Goal: Information Seeking & Learning: Learn about a topic

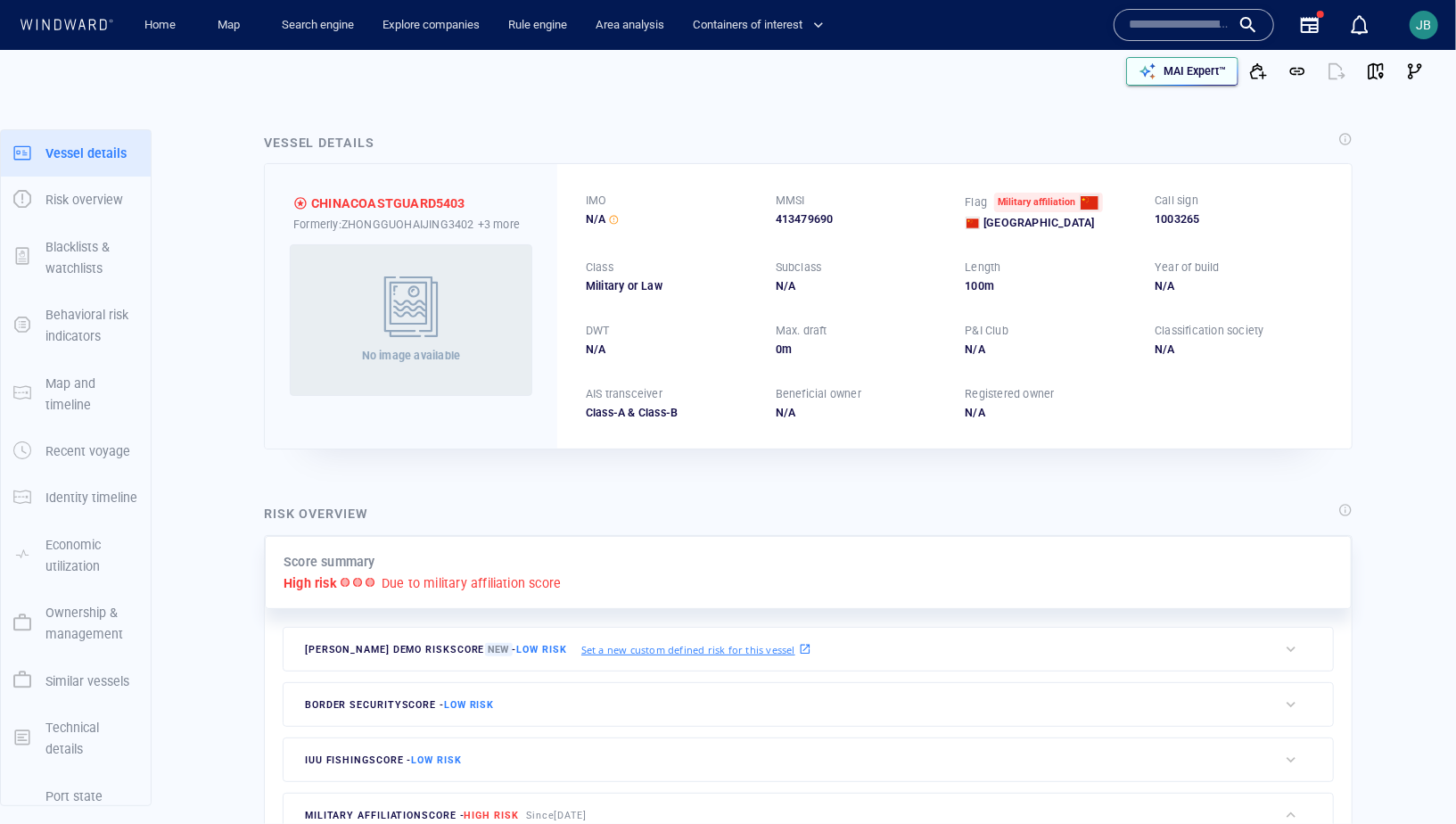
click at [1150, 71] on icon "button" at bounding box center [1147, 71] width 18 height 18
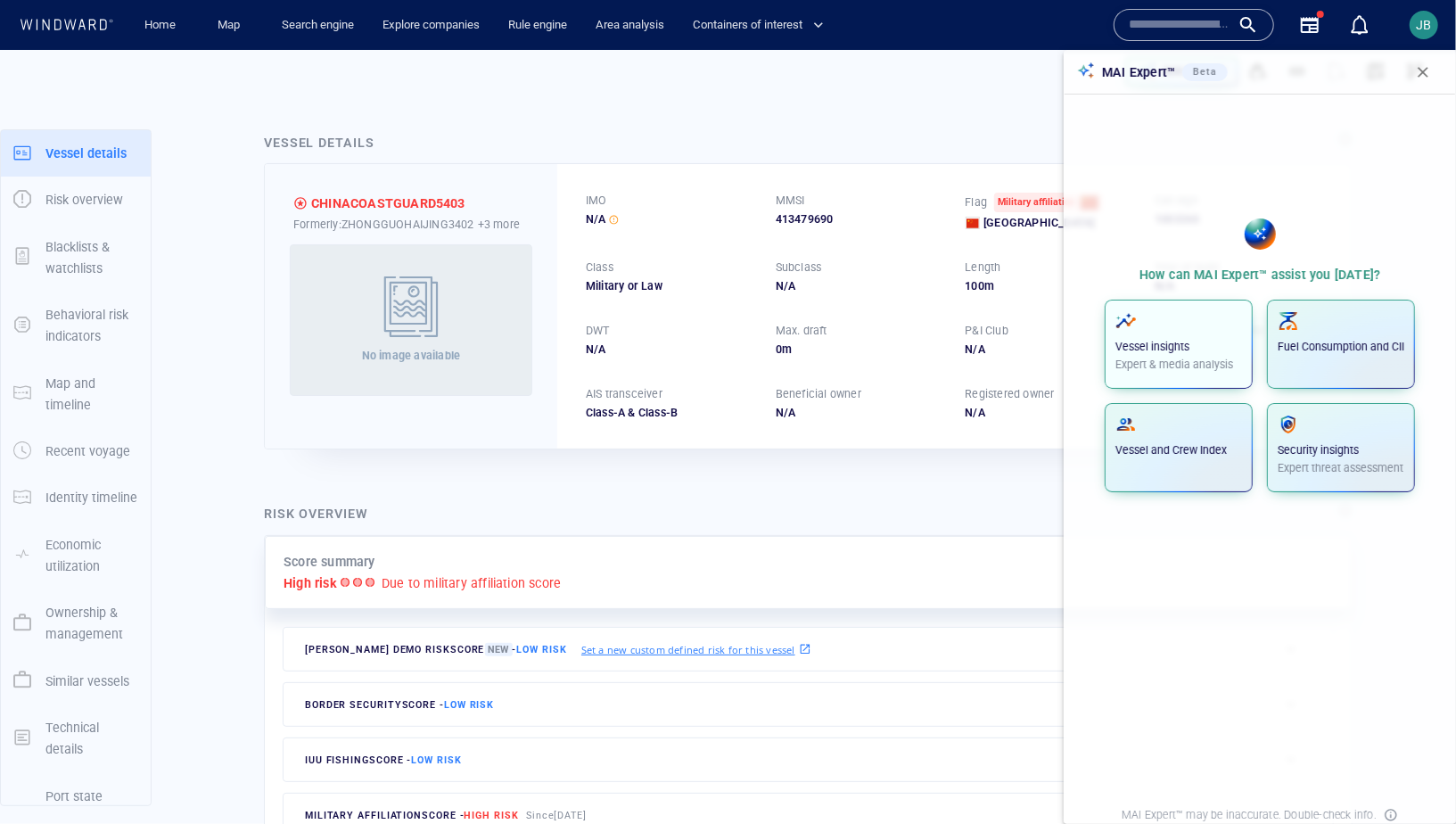
click at [1165, 325] on span "button" at bounding box center [1179, 321] width 127 height 22
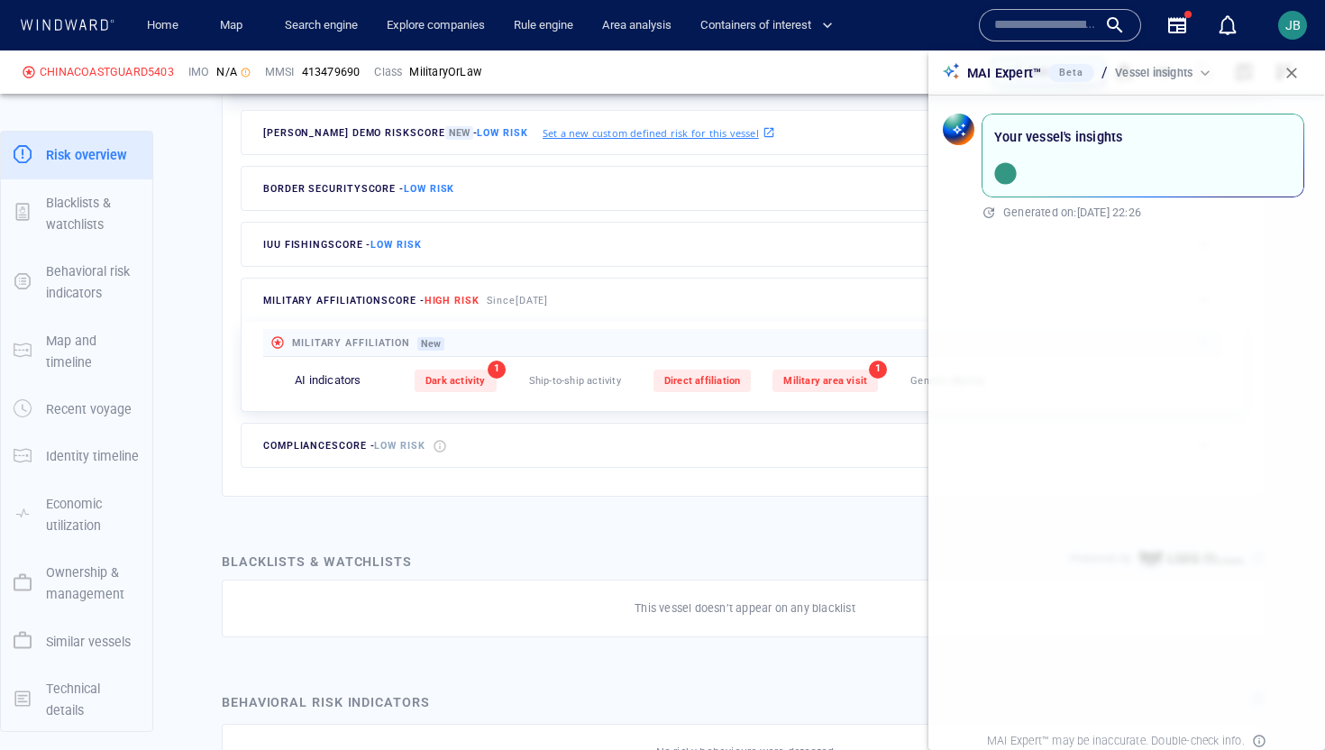
scroll to position [619, 0]
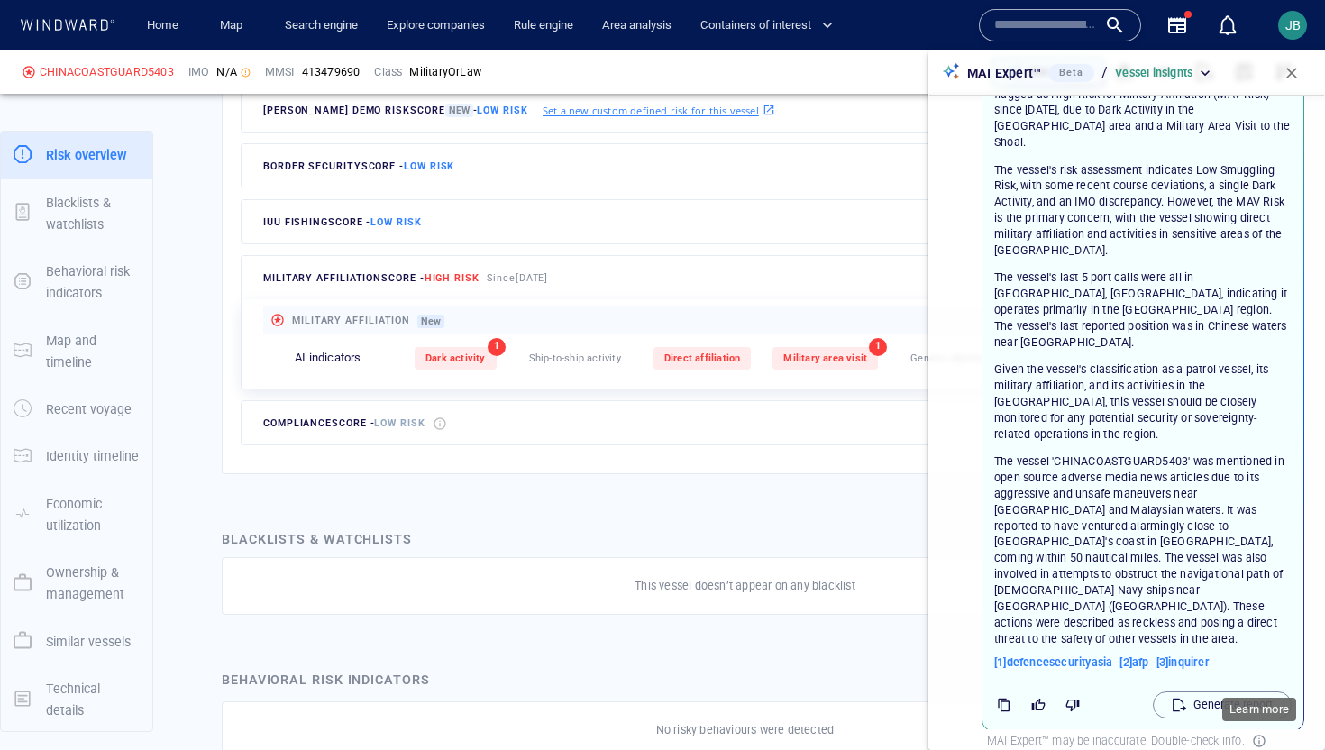
click at [1257, 738] on icon at bounding box center [1259, 741] width 14 height 14
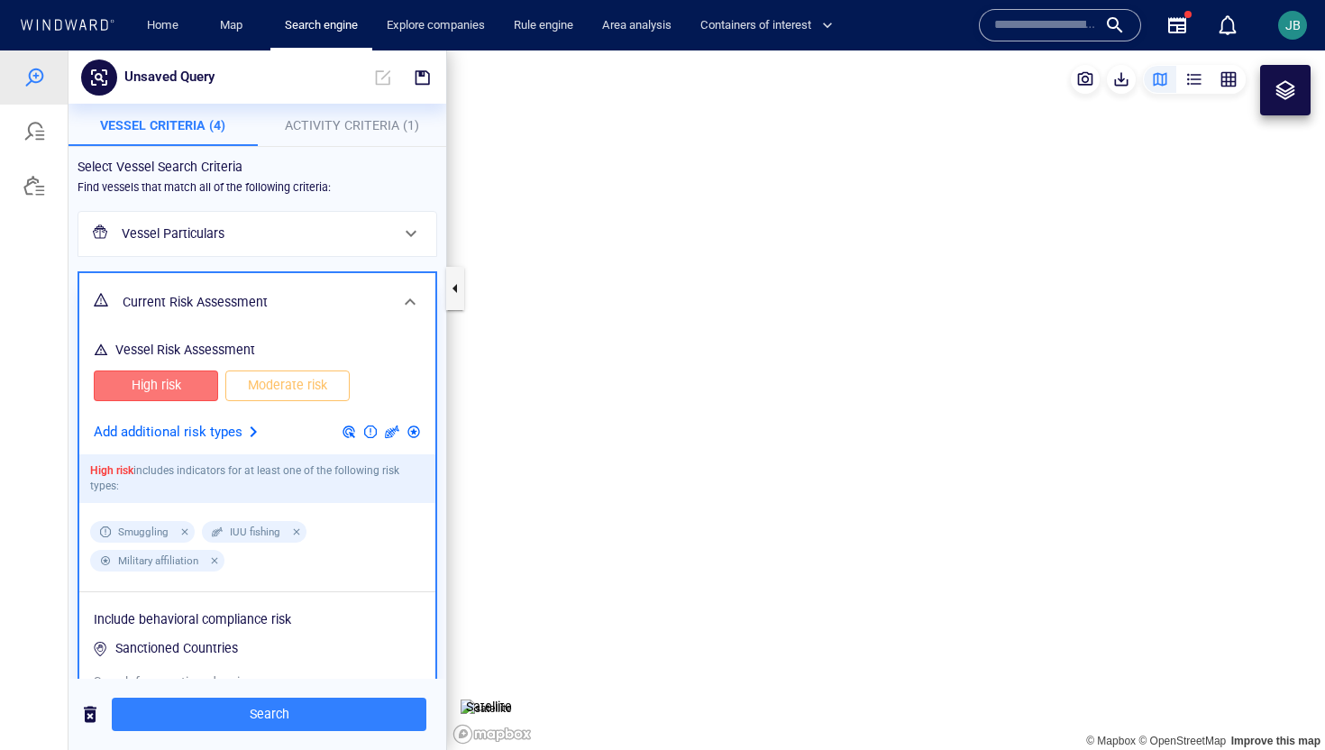
drag, startPoint x: 545, startPoint y: 415, endPoint x: 592, endPoint y: 383, distance: 57.3
click at [592, 383] on canvas "Map" at bounding box center [886, 400] width 878 height 700
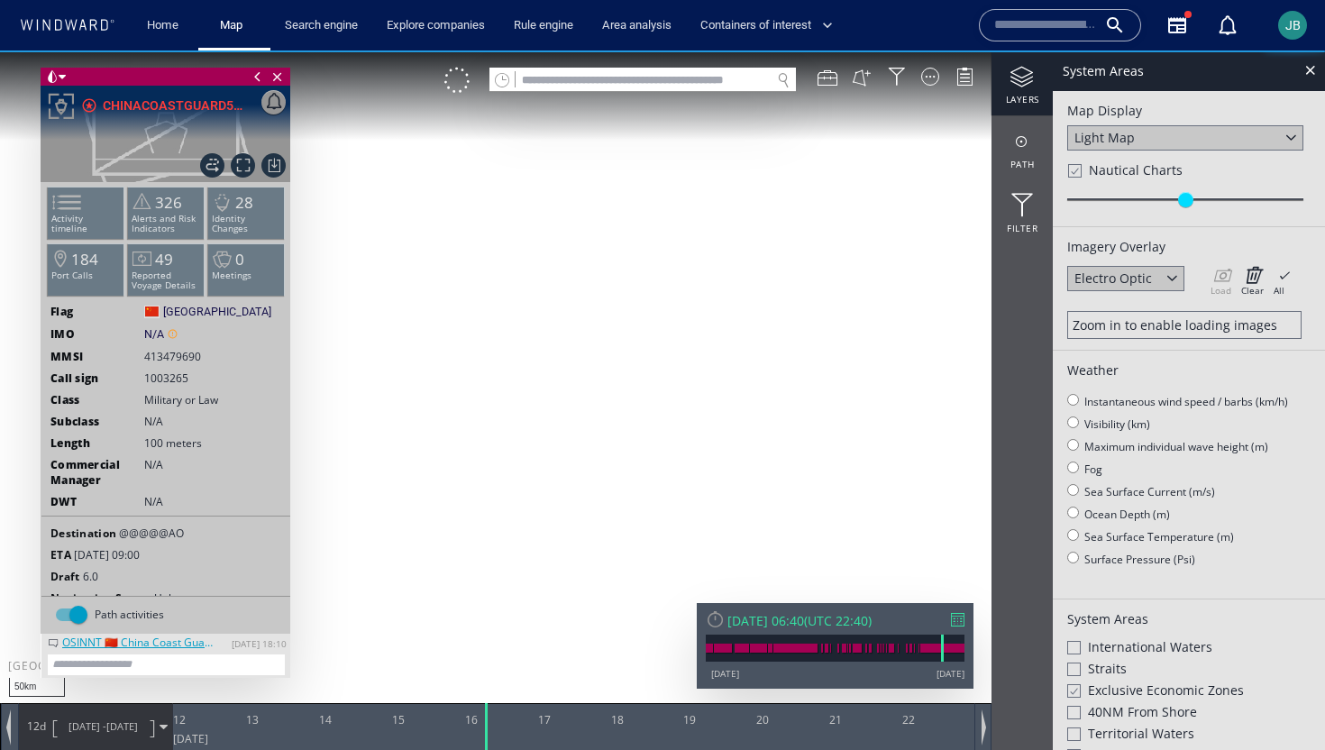
scroll to position [3, 0]
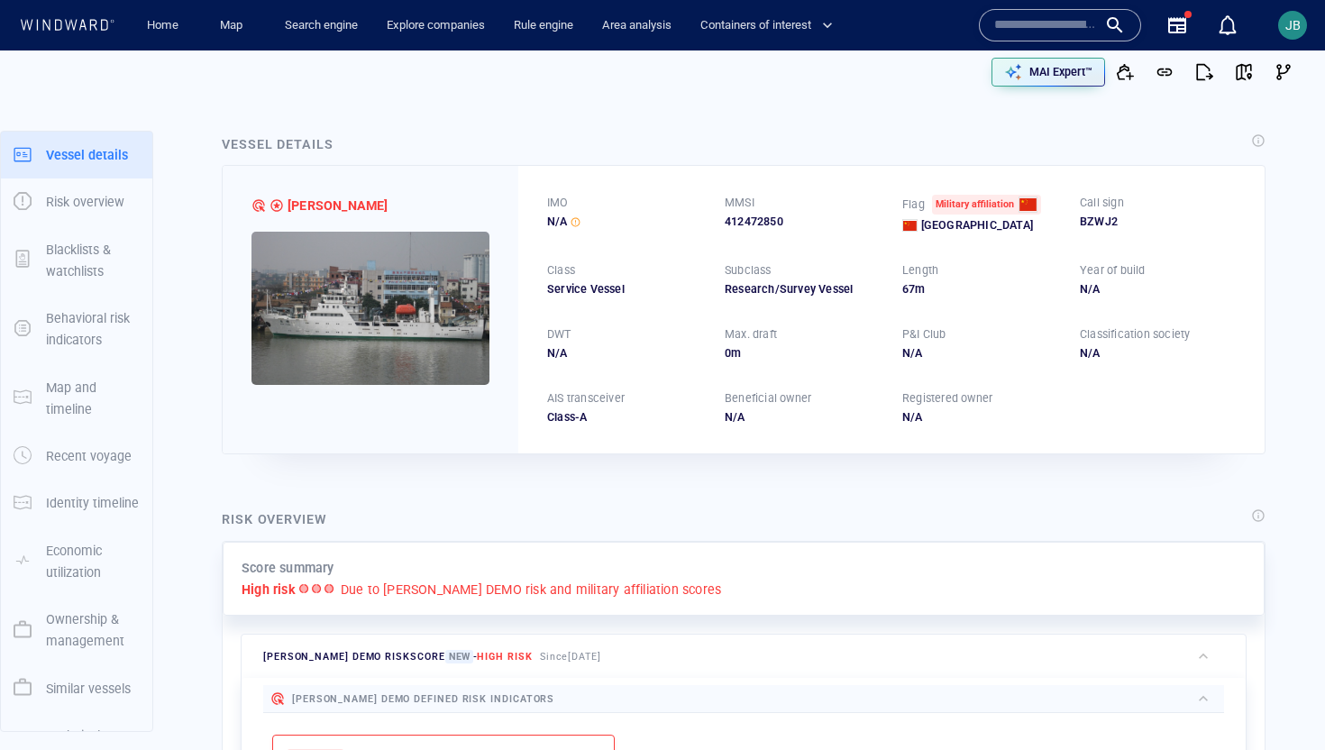
click at [403, 296] on img at bounding box center [371, 308] width 238 height 153
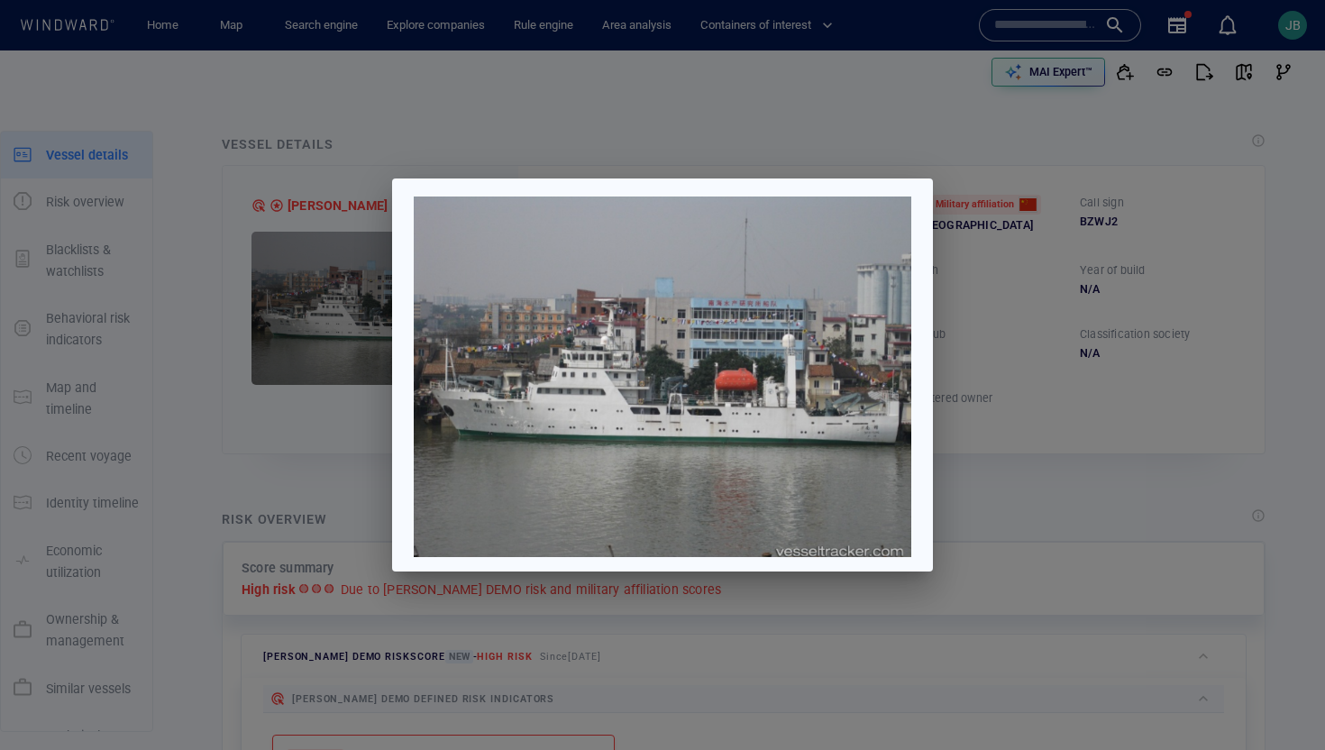
click at [1034, 308] on div at bounding box center [662, 375] width 1325 height 750
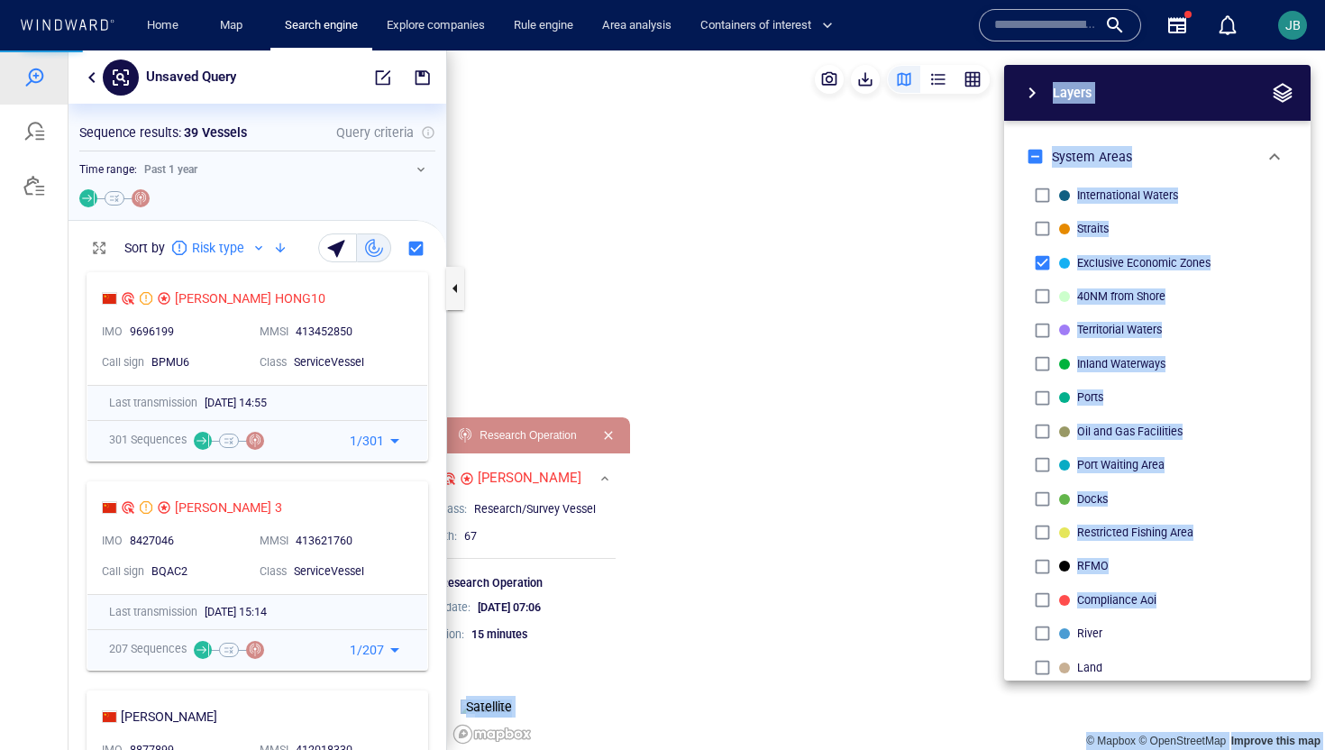
scroll to position [487, 378]
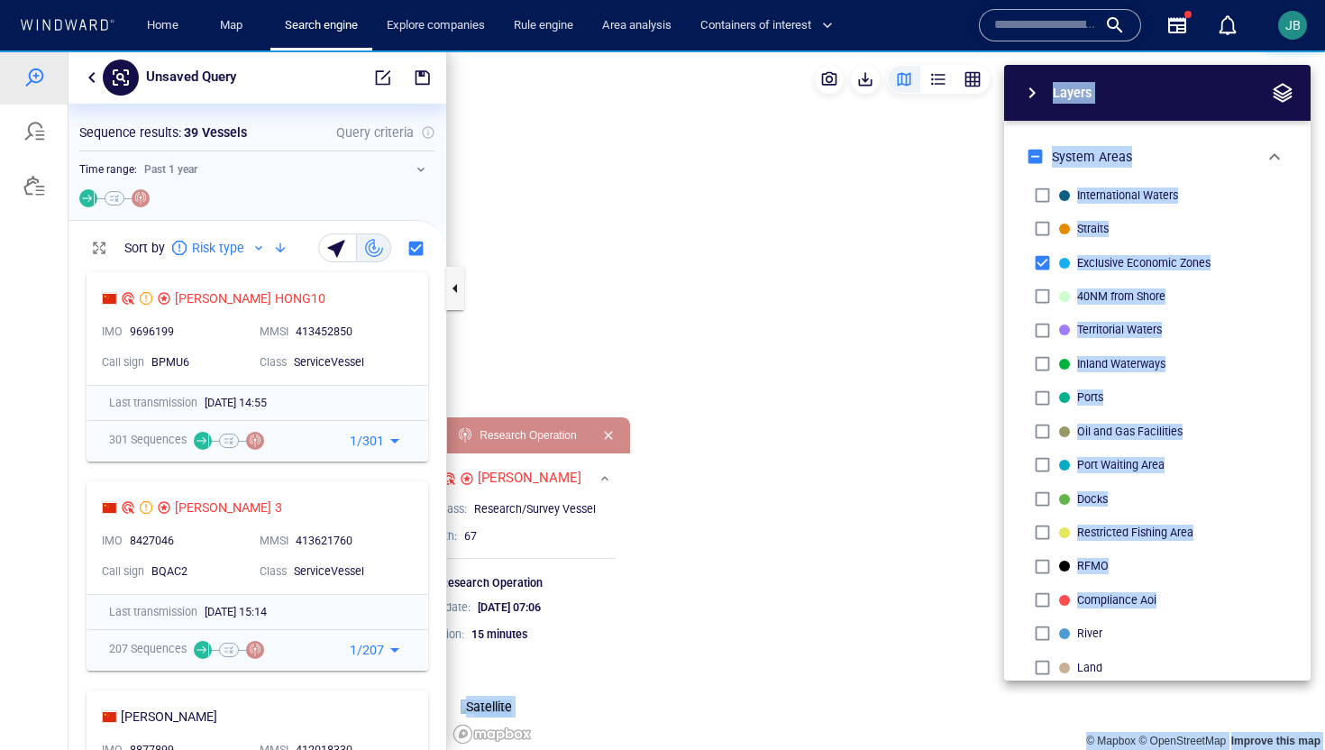
click at [765, 303] on canvas "Map" at bounding box center [886, 400] width 878 height 700
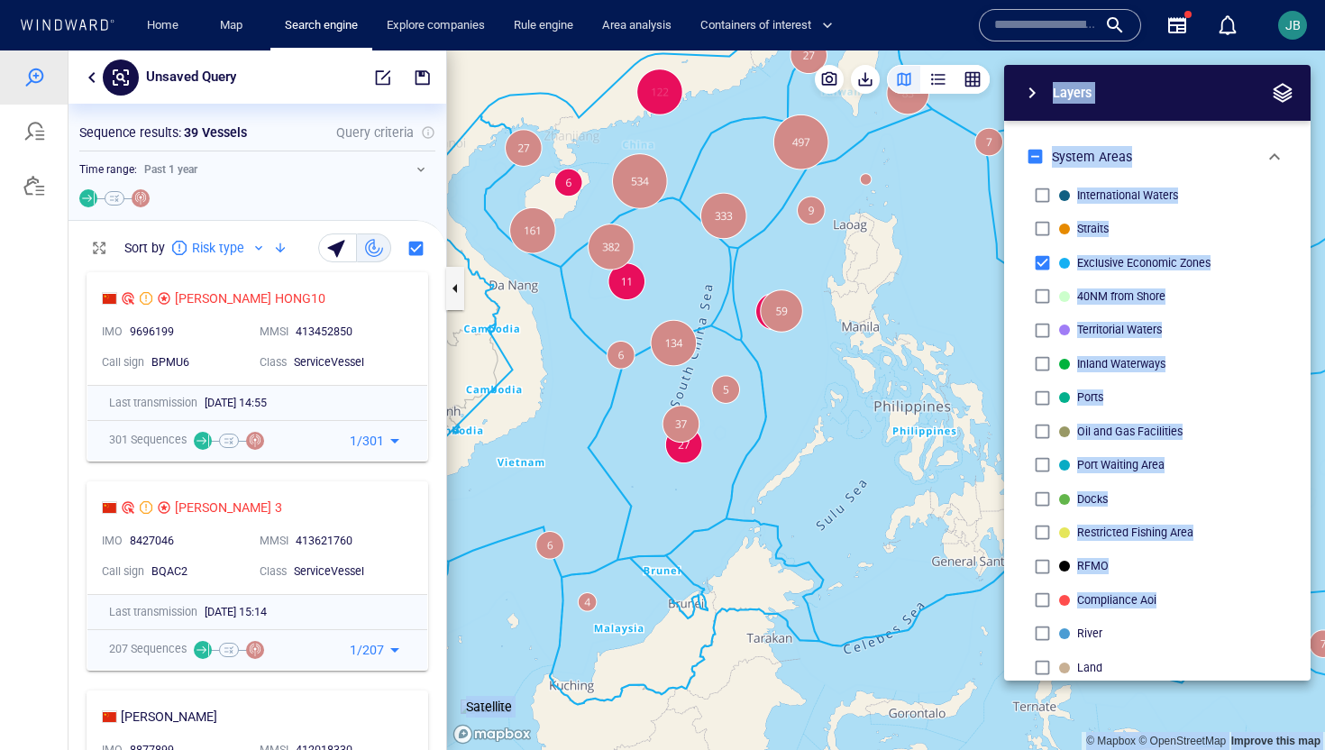
drag, startPoint x: 778, startPoint y: 275, endPoint x: 649, endPoint y: 520, distance: 277.0
click at [649, 520] on canvas "Map" at bounding box center [886, 400] width 878 height 700
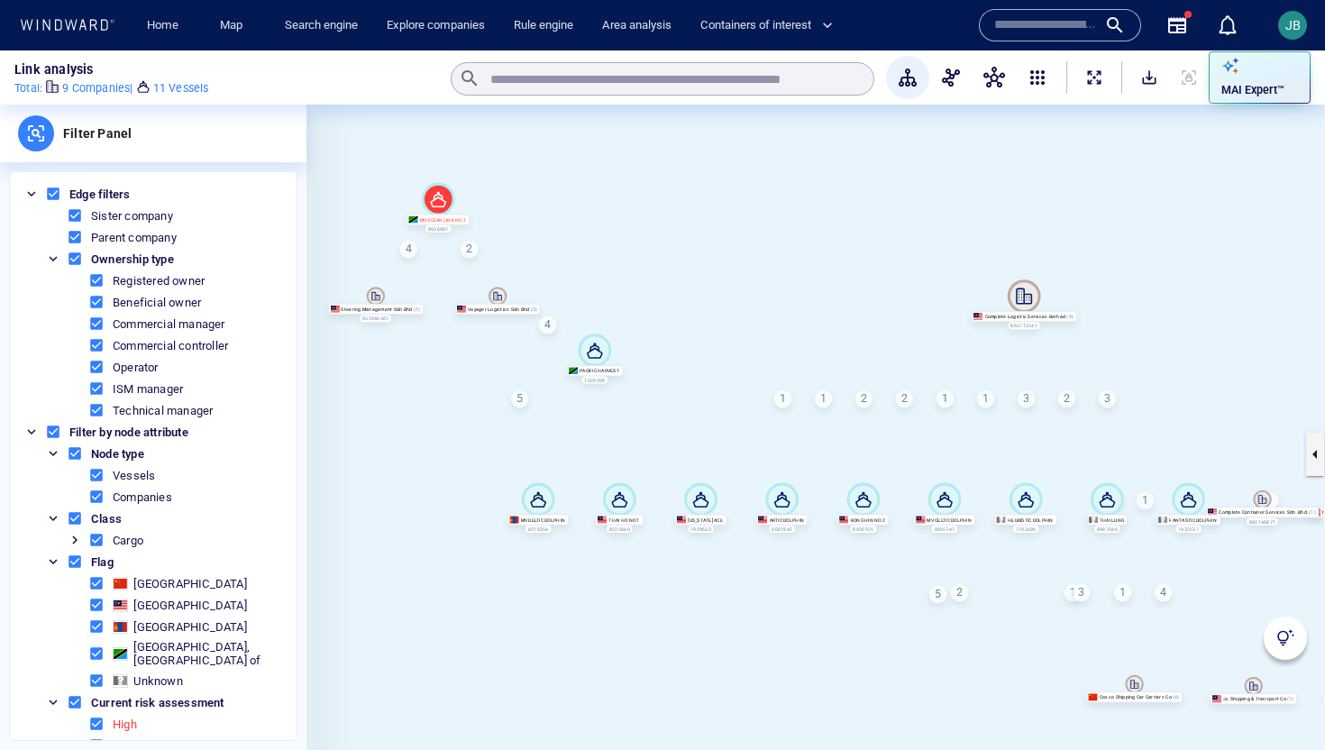
drag, startPoint x: 588, startPoint y: 179, endPoint x: 591, endPoint y: 166, distance: 13.1
click at [591, 165] on canvas at bounding box center [816, 455] width 1019 height 700
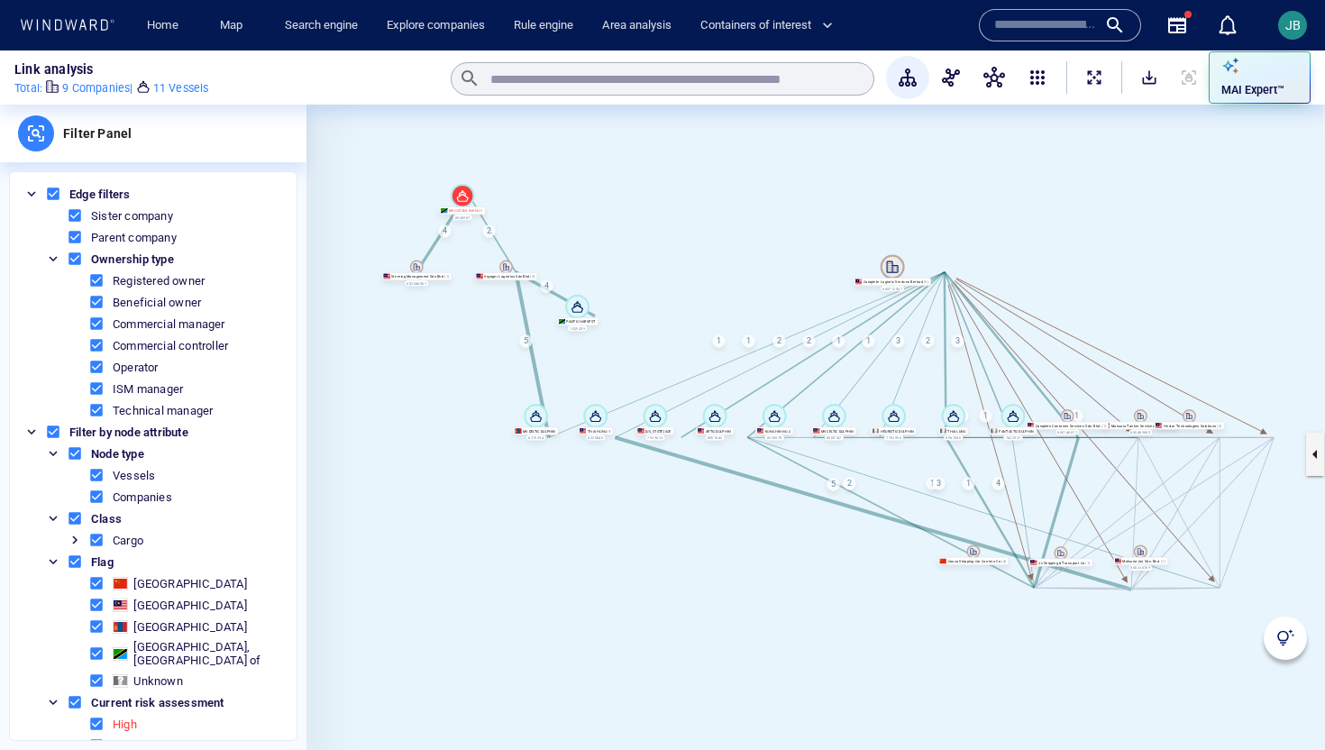
drag, startPoint x: 591, startPoint y: 166, endPoint x: 572, endPoint y: 172, distance: 20.0
click at [572, 172] on canvas at bounding box center [816, 455] width 1019 height 700
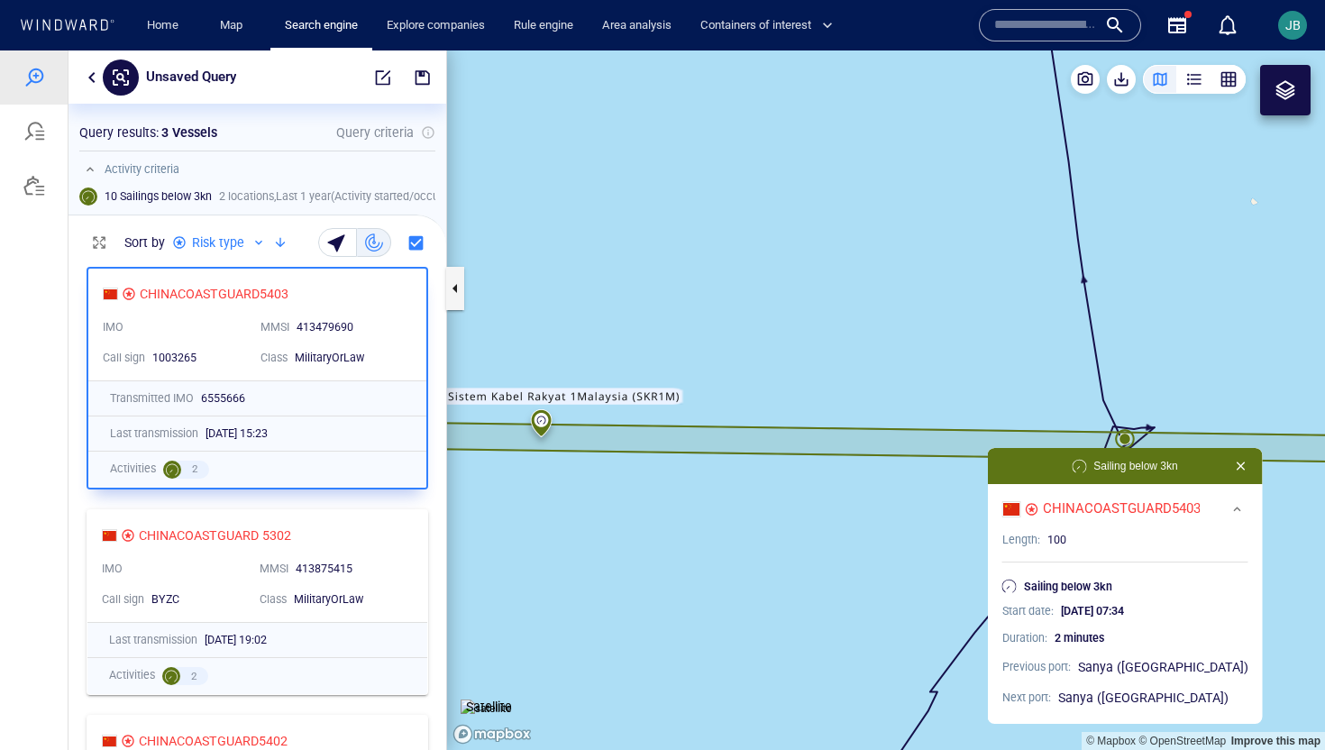
scroll to position [492, 378]
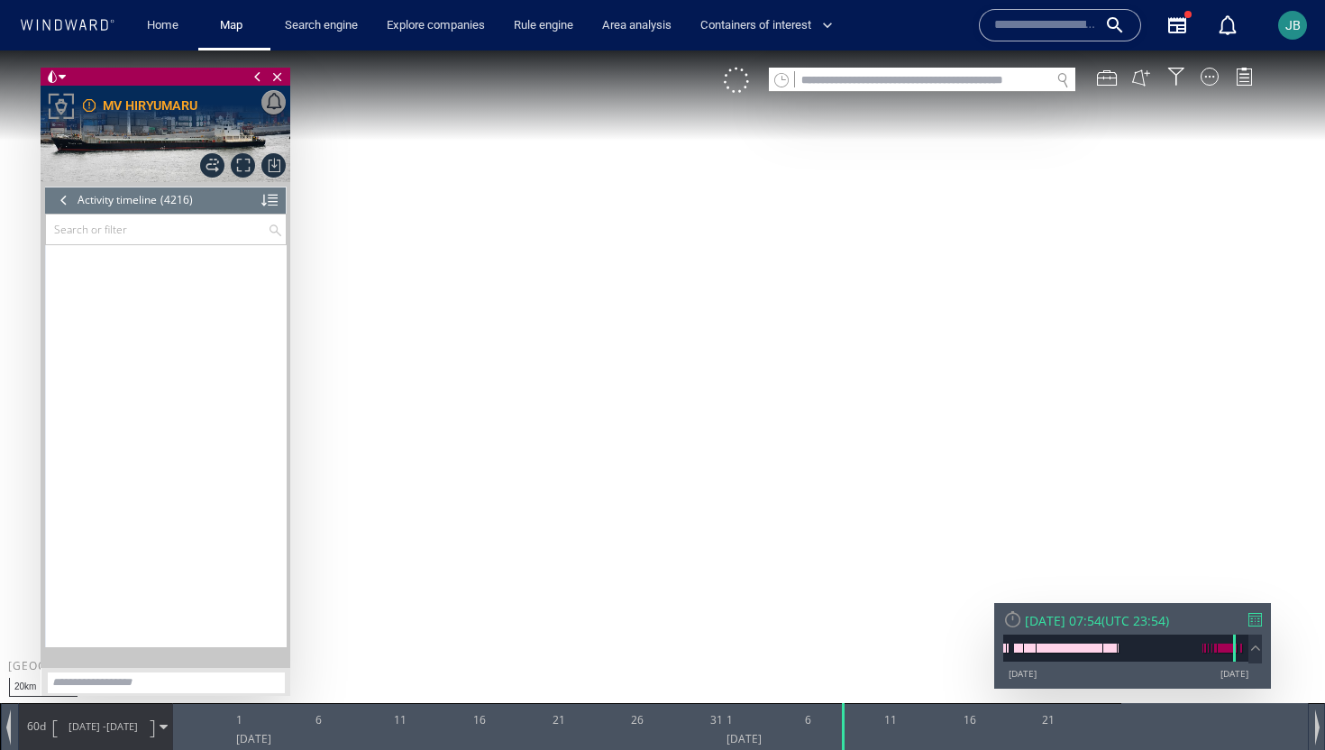
scroll to position [197095, 0]
